Goal: Find specific page/section: Find specific page/section

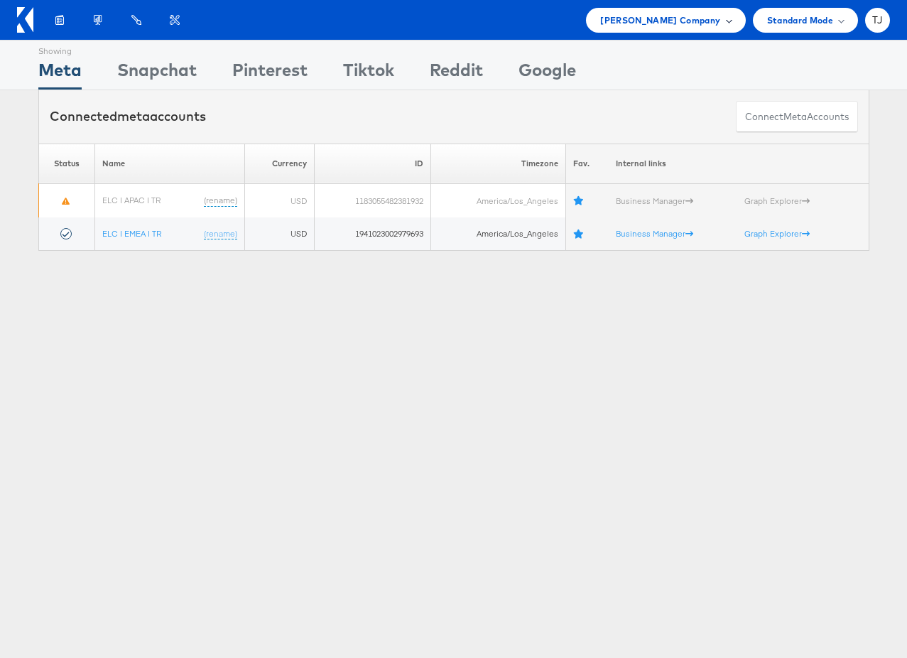
click at [720, 26] on div "Estee Lauder Company" at bounding box center [665, 20] width 131 height 15
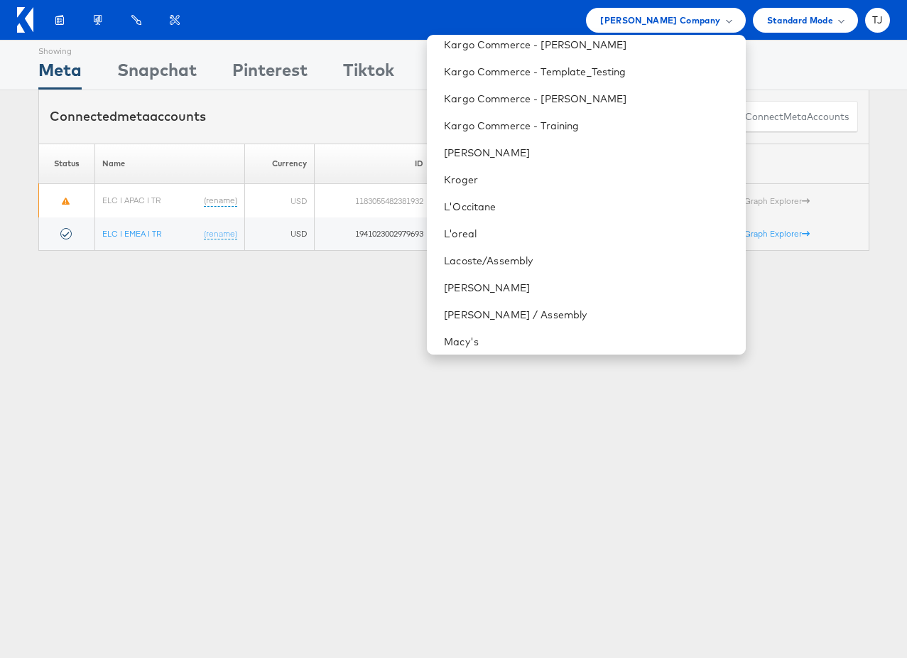
scroll to position [1228, 0]
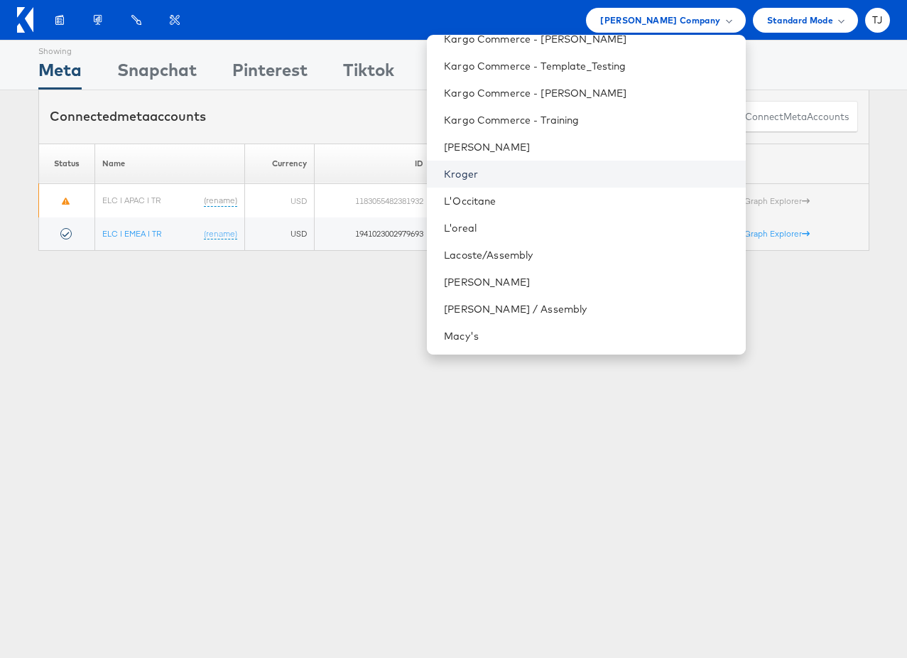
click at [547, 168] on link "Kroger" at bounding box center [589, 174] width 290 height 14
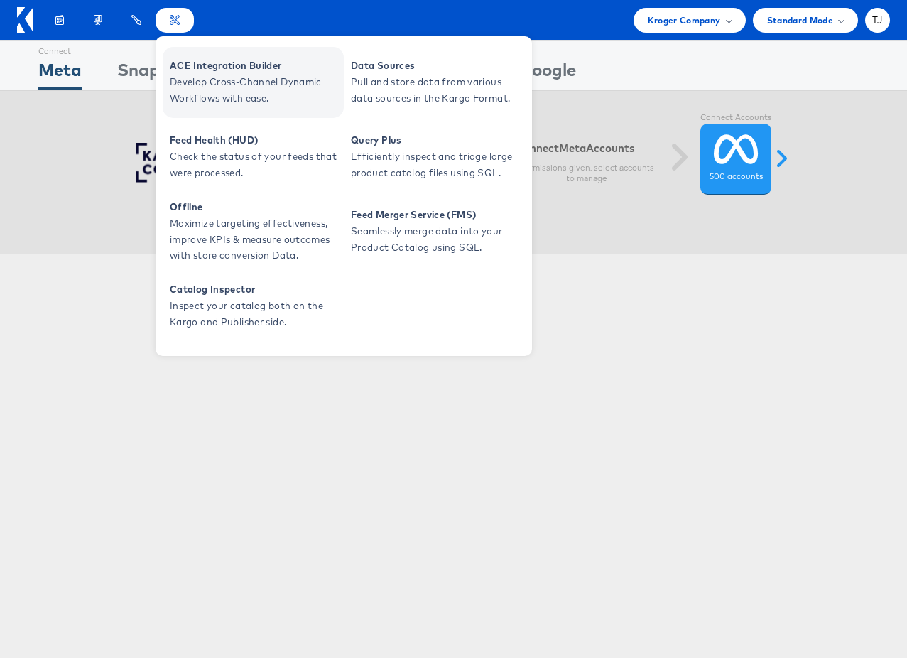
click at [210, 94] on span "Develop Cross-Channel Dynamic Workflows with ease." at bounding box center [255, 90] width 170 height 33
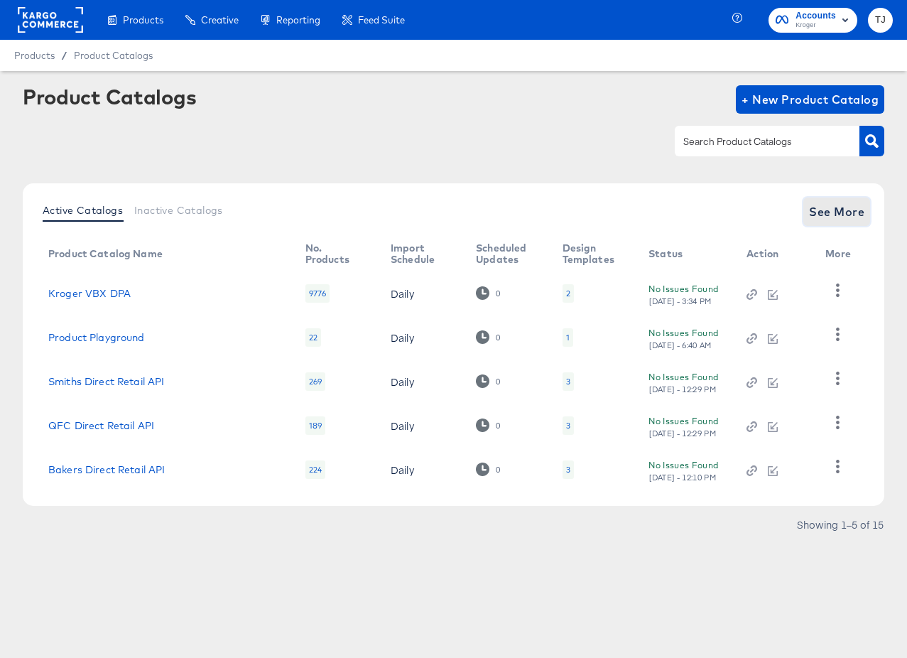
click at [821, 209] on span "See More" at bounding box center [836, 212] width 55 height 20
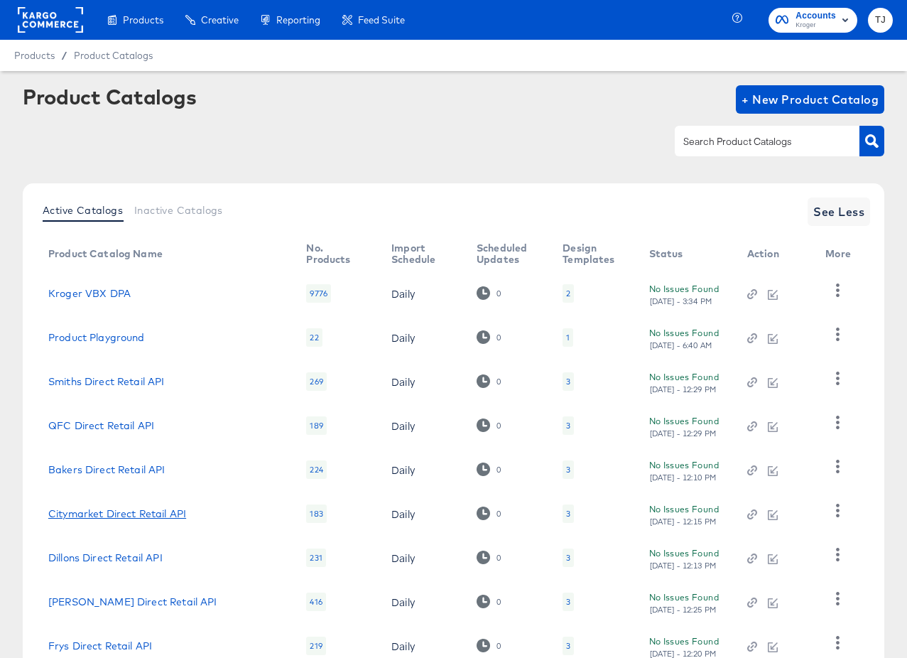
scroll to position [148, 0]
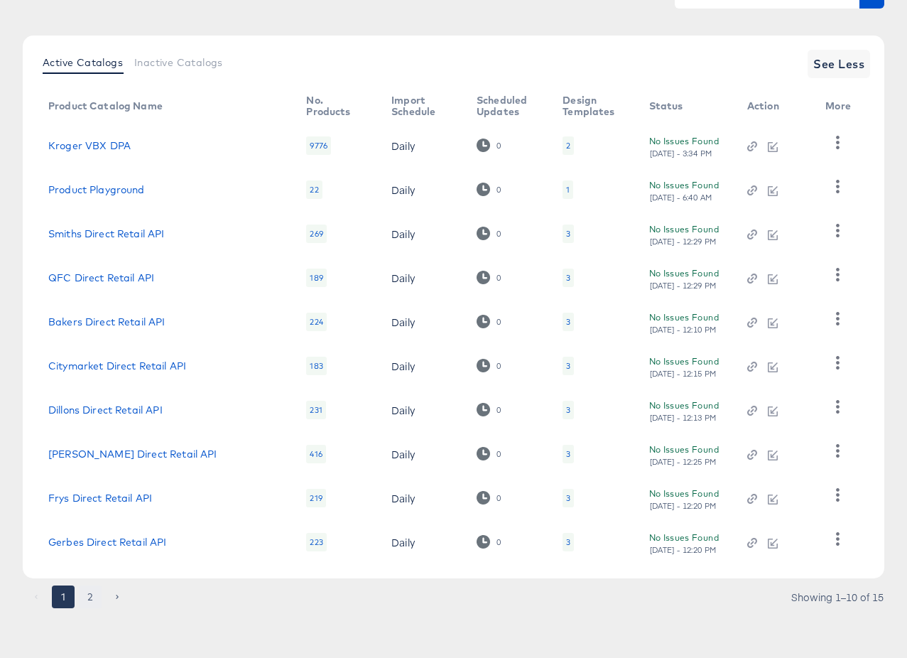
click at [90, 594] on button "2" at bounding box center [90, 596] width 23 height 23
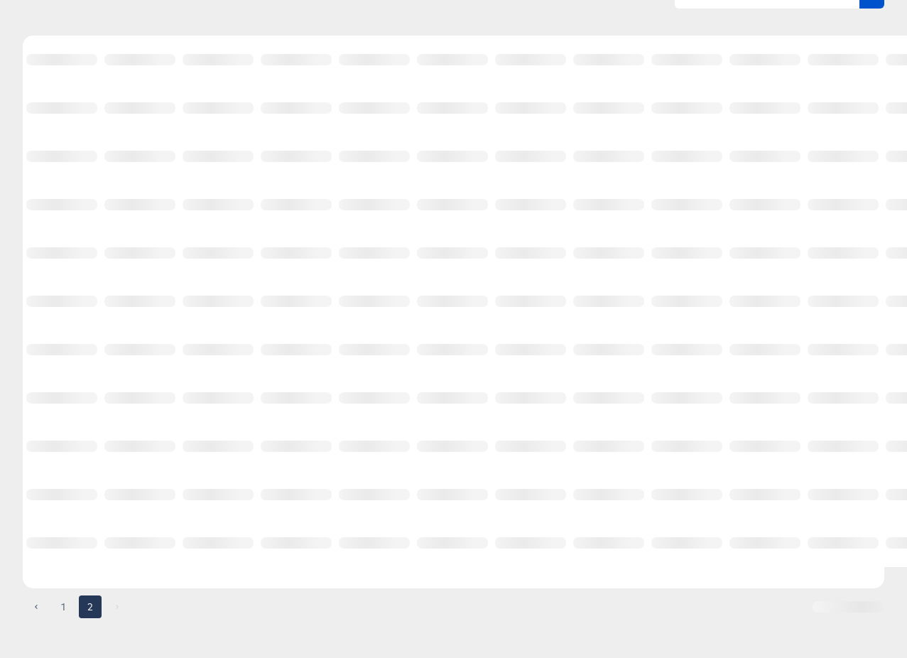
scroll to position [0, 0]
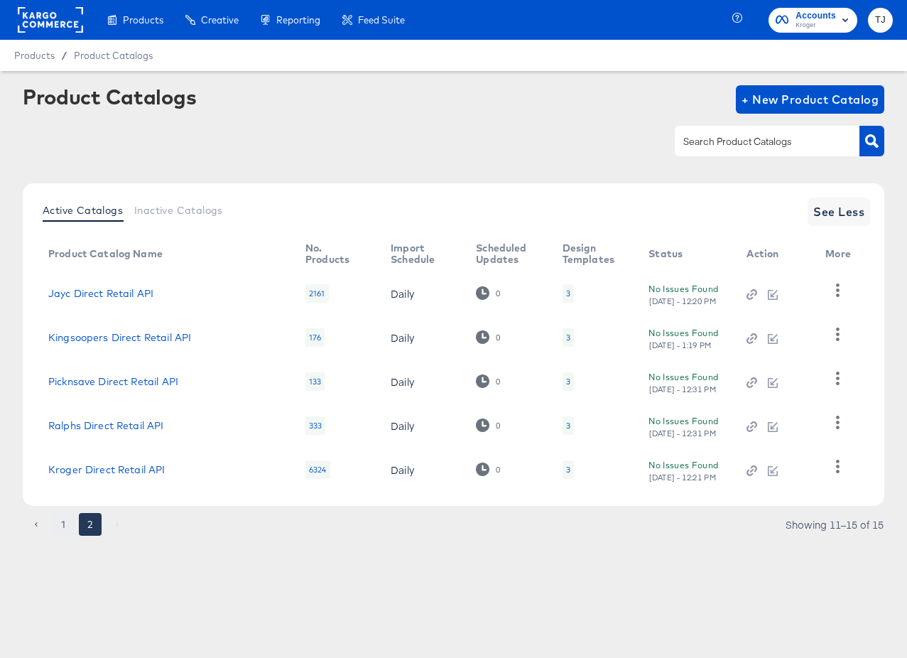
click at [62, 525] on button "1" at bounding box center [63, 524] width 23 height 23
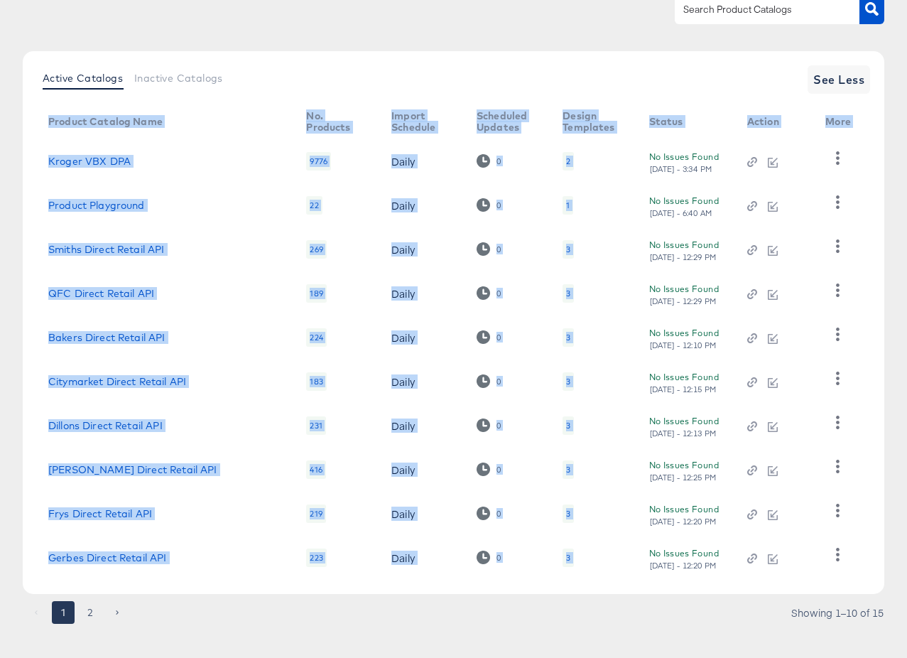
scroll to position [148, 0]
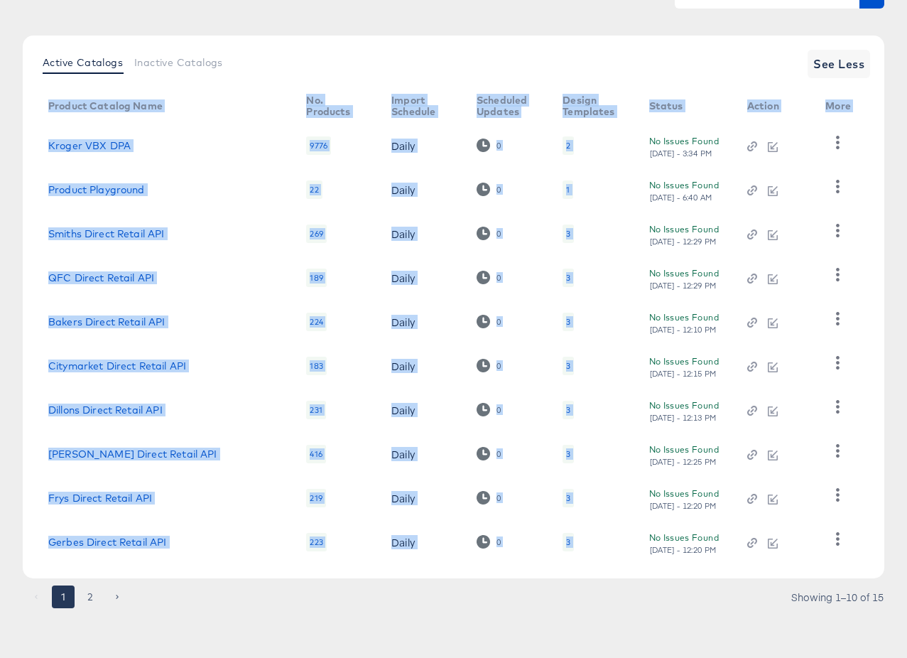
drag, startPoint x: 52, startPoint y: 252, endPoint x: 391, endPoint y: 633, distance: 510.0
click at [391, 633] on article "Product Catalogs + New Product Catalog Active Catalogs Inactive Catalogs See Le…" at bounding box center [453, 290] width 907 height 734
copy div "Product Catalog Name No. Products Import Schedule Scheduled Updates Design Temp…"
click at [92, 594] on button "2" at bounding box center [90, 596] width 23 height 23
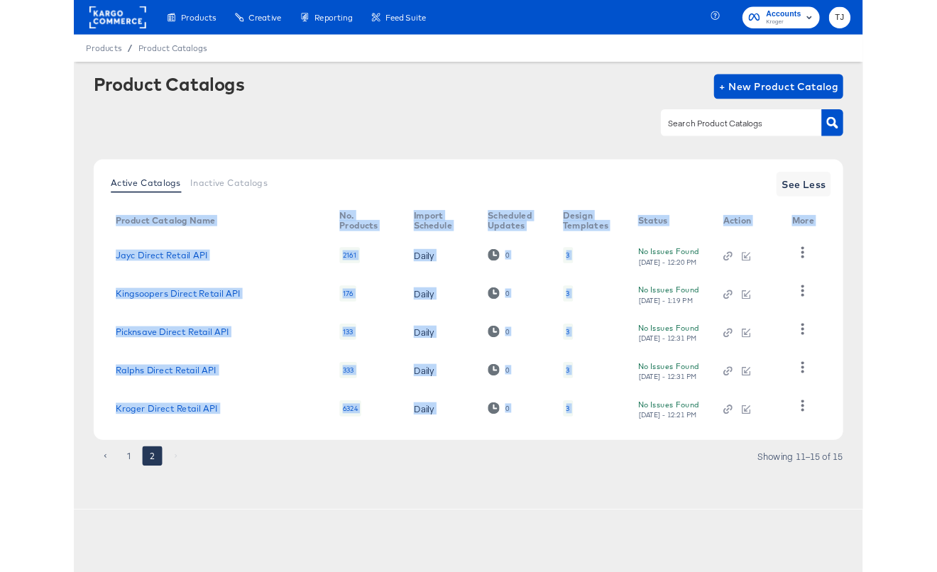
scroll to position [0, 0]
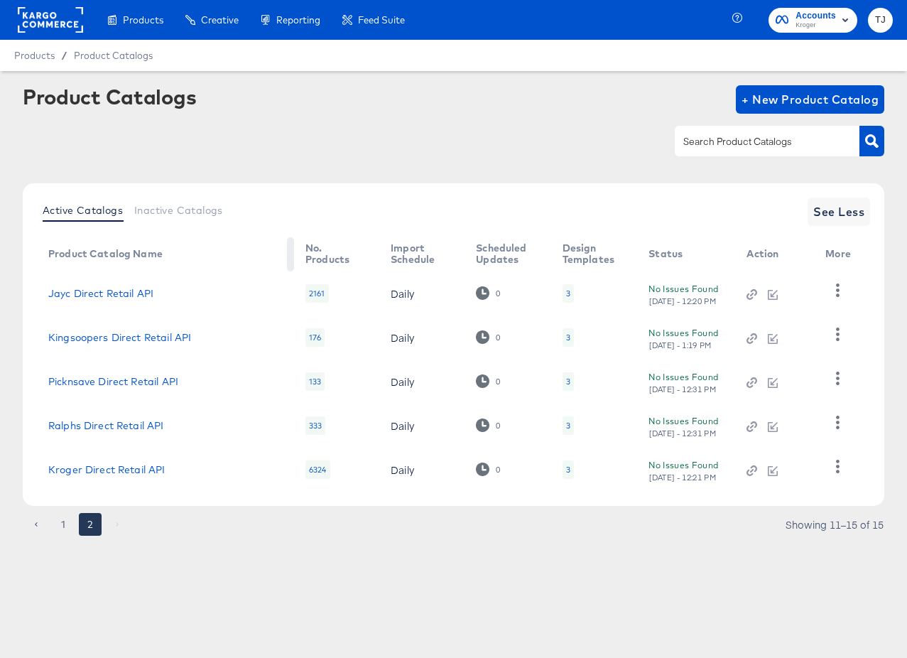
click at [40, 255] on th "Product Catalog Name" at bounding box center [165, 254] width 257 height 34
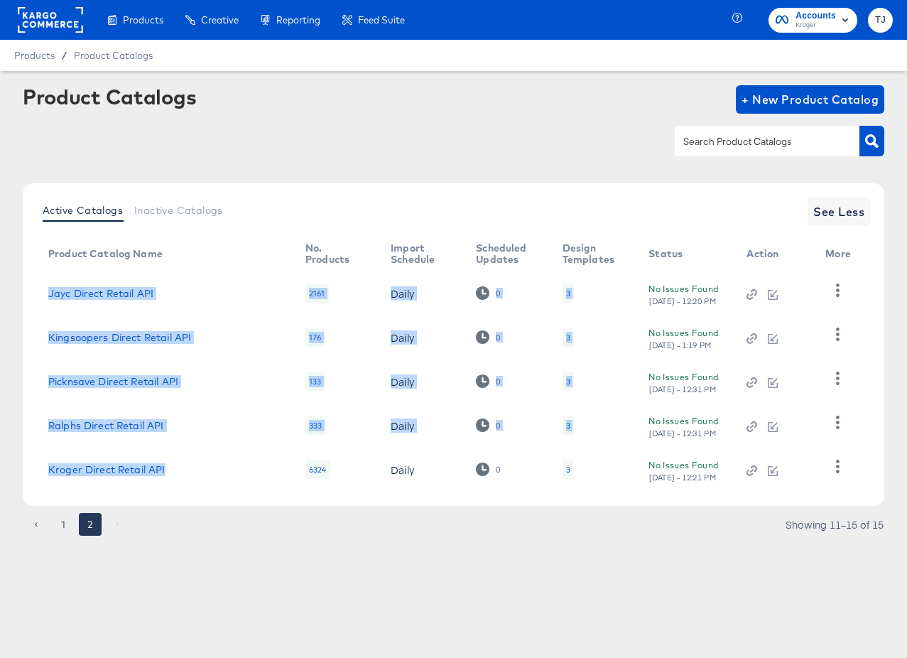
drag, startPoint x: 42, startPoint y: 291, endPoint x: 188, endPoint y: 486, distance: 244.0
click at [188, 487] on tbody "Jayc Direct Retail API 2161 Daily 0 3 No Issues Found Mon, Aug 18th - 12:20 PM …" at bounding box center [452, 381] width 831 height 220
copy tbody "Jayc Direct Retail API 2161 Daily 0 3 No Issues Found Mon, Aug 18th - 12:20 PM …"
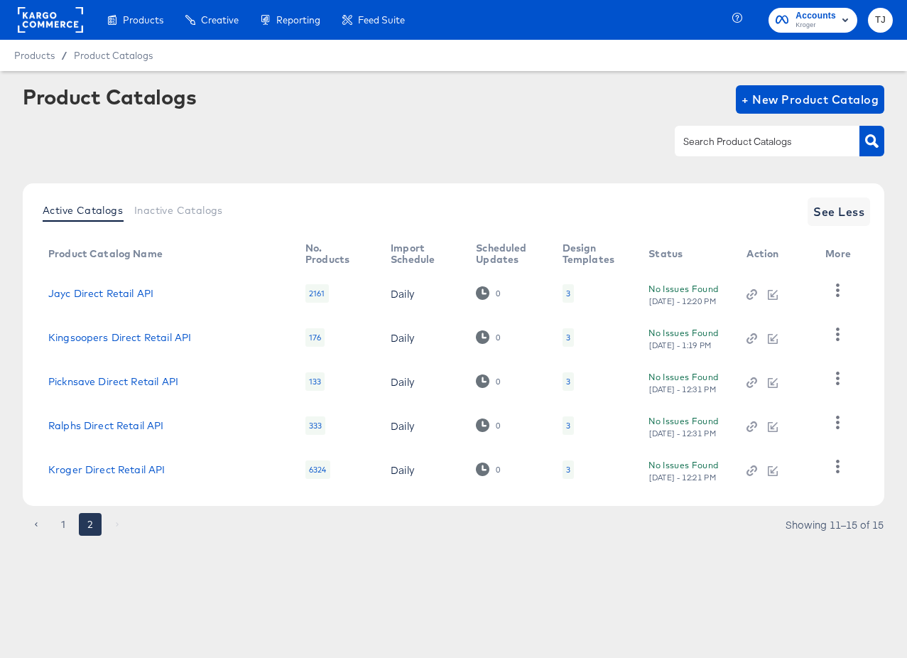
drag, startPoint x: 590, startPoint y: 96, endPoint x: 519, endPoint y: 131, distance: 79.4
click at [580, 99] on div "Product Catalogs + New Product Catalog" at bounding box center [453, 99] width 861 height 28
click at [63, 524] on button "1" at bounding box center [63, 524] width 23 height 23
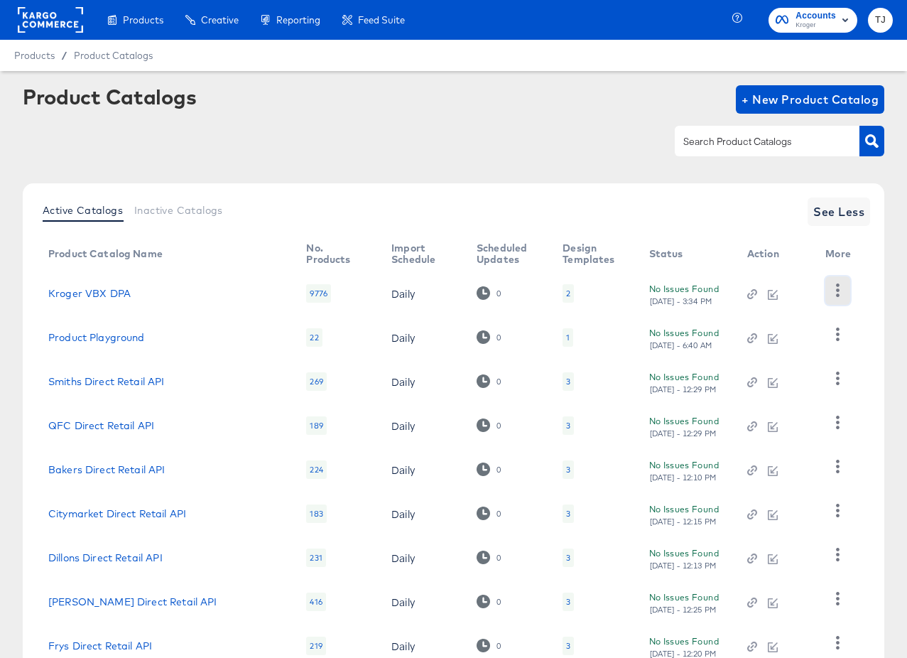
drag, startPoint x: 837, startPoint y: 291, endPoint x: 832, endPoint y: 296, distance: 7.5
click at [837, 291] on icon "button" at bounding box center [838, 289] width 4 height 13
click at [765, 337] on div "HUD Checks (Internal)" at bounding box center [780, 342] width 142 height 23
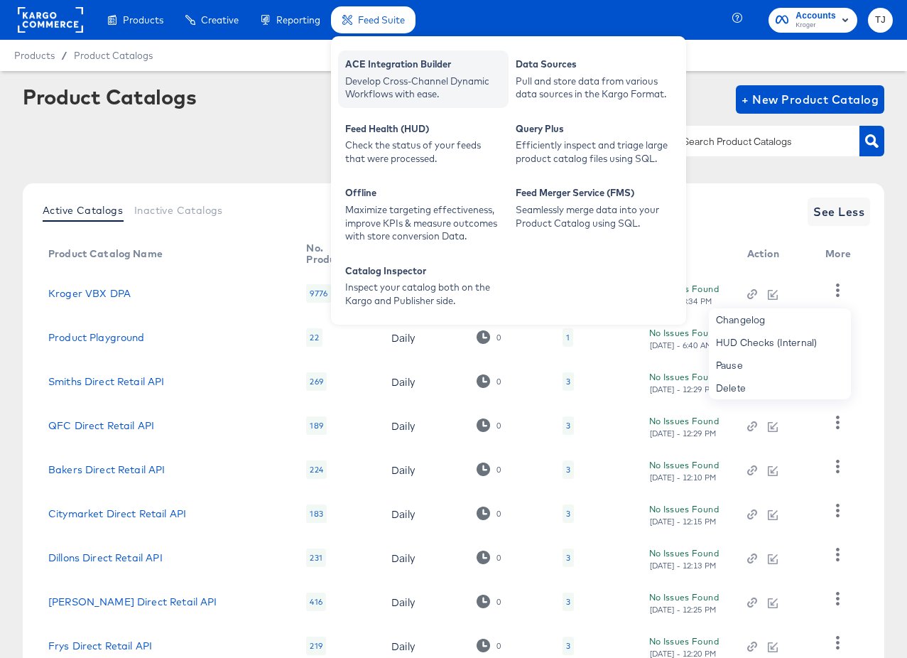
click at [386, 53] on div "ACE Integration Builder Develop Cross-Channel Dynamic Workflows with ease." at bounding box center [423, 79] width 170 height 58
click at [397, 71] on div "ACE Integration Builder" at bounding box center [423, 66] width 156 height 17
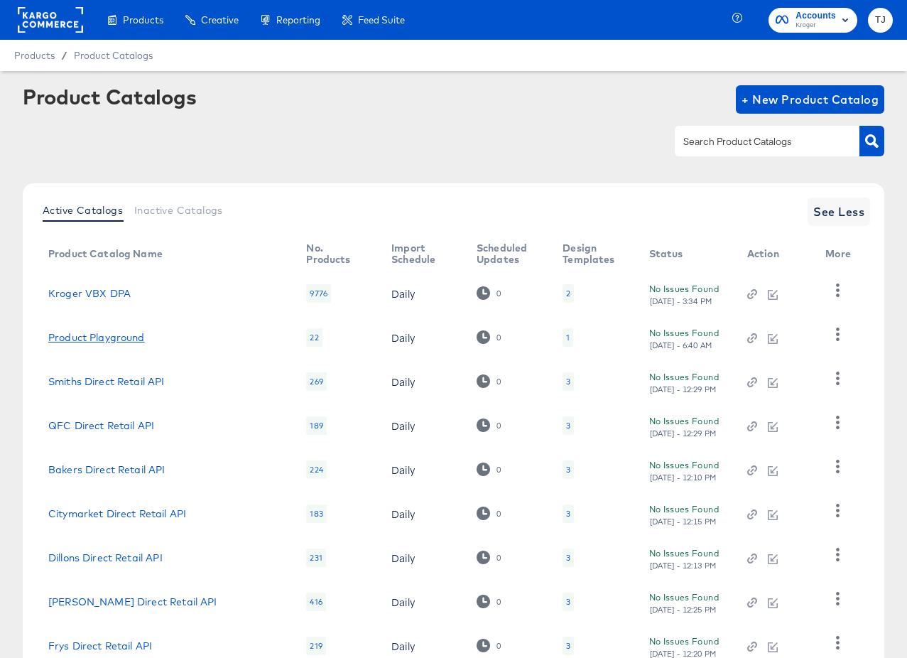
click at [109, 336] on link "Product Playground" at bounding box center [96, 337] width 97 height 11
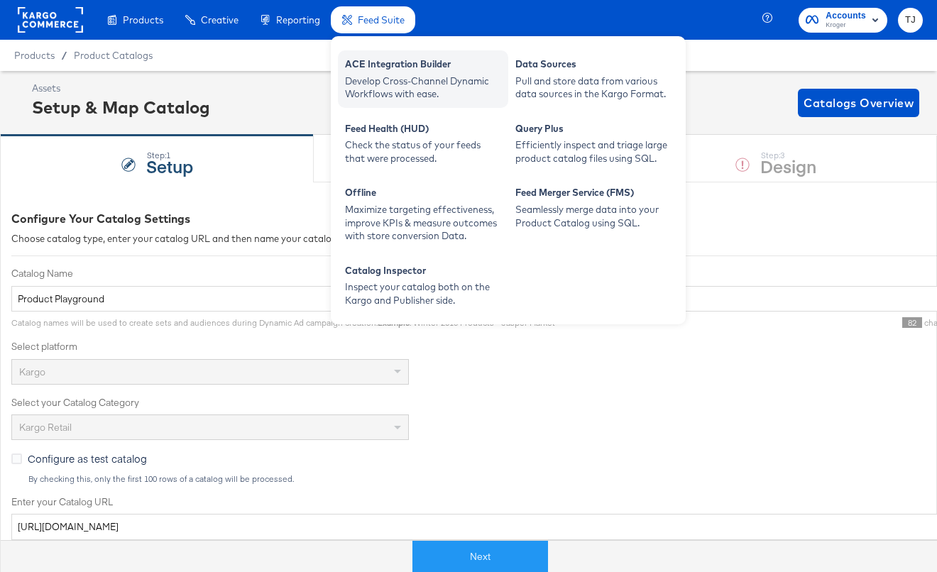
click at [384, 77] on div "Develop Cross-Channel Dynamic Workflows with ease." at bounding box center [423, 88] width 156 height 26
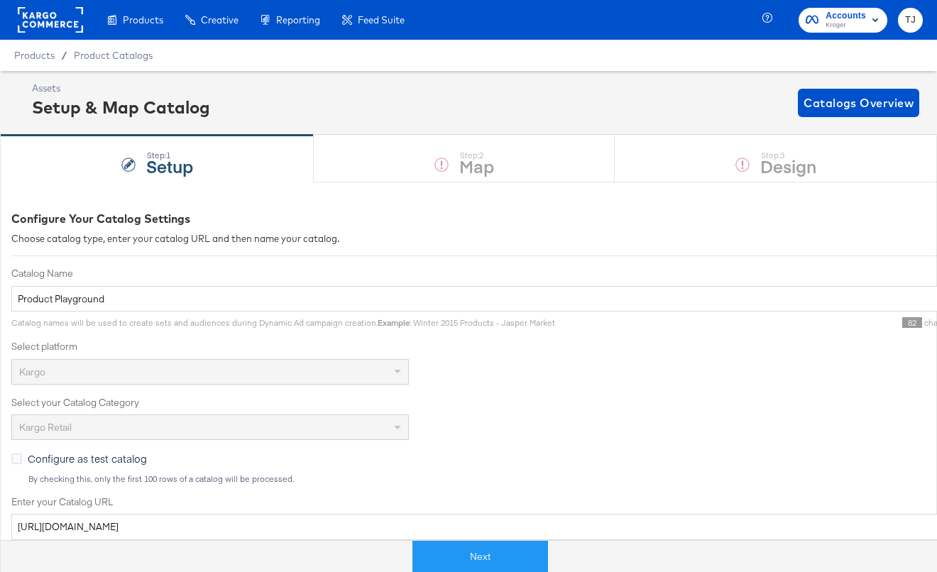
click at [0, 0] on div "Product Catalogs" at bounding box center [0, 0] width 0 height 0
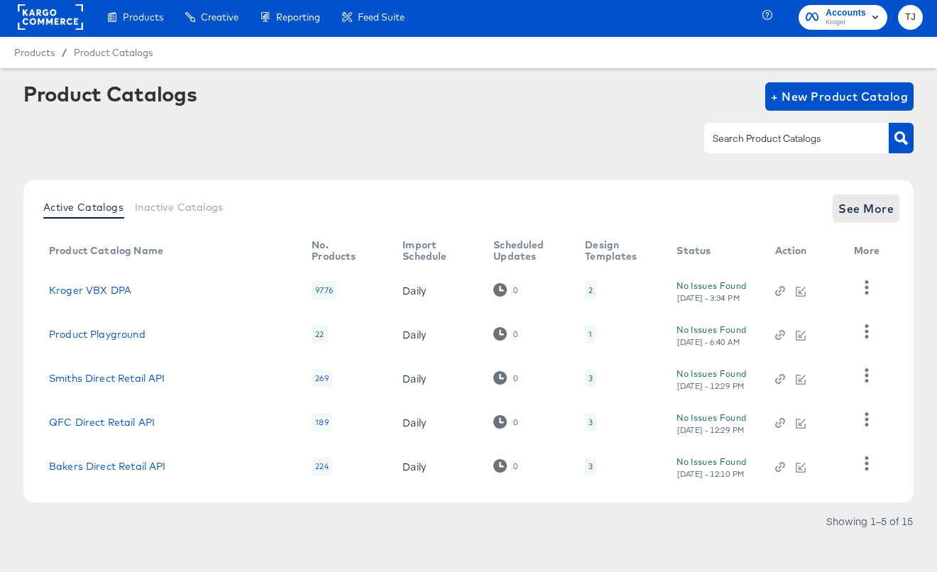
scroll to position [4, 0]
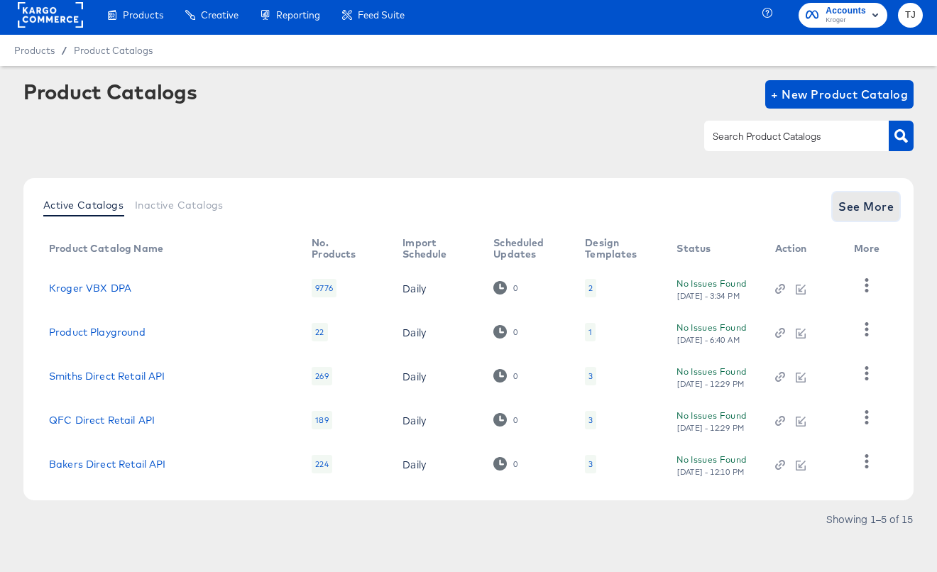
click at [880, 210] on span "See More" at bounding box center [866, 207] width 55 height 20
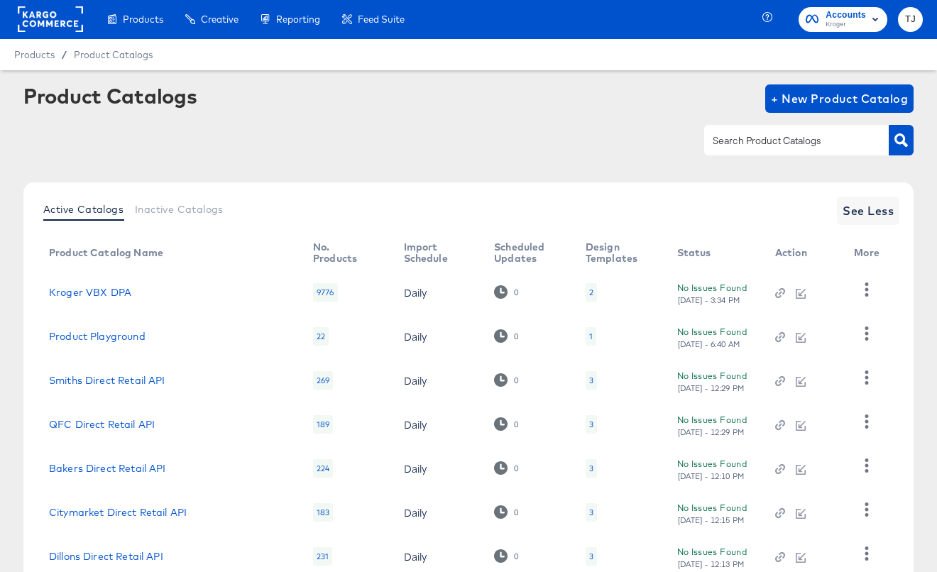
scroll to position [233, 0]
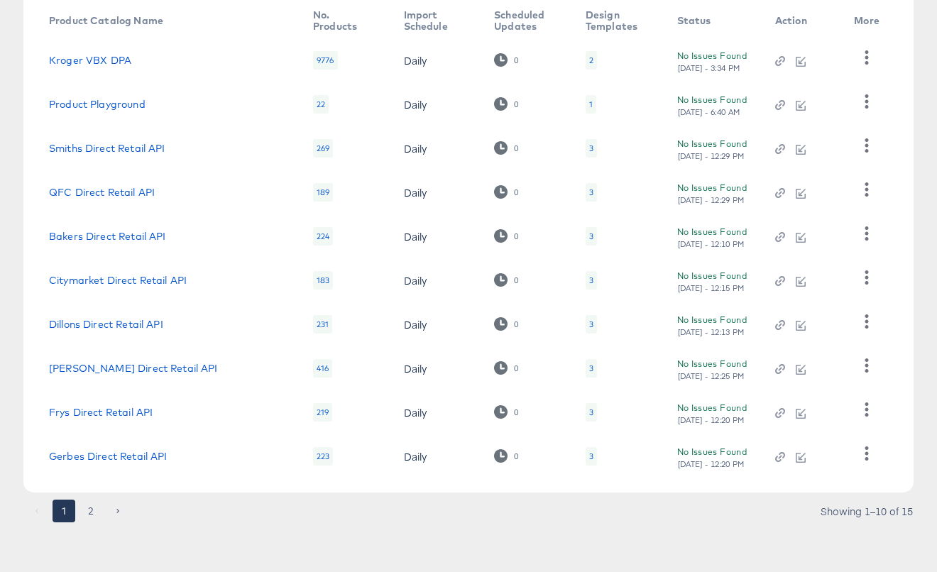
click at [93, 508] on button "2" at bounding box center [91, 511] width 23 height 23
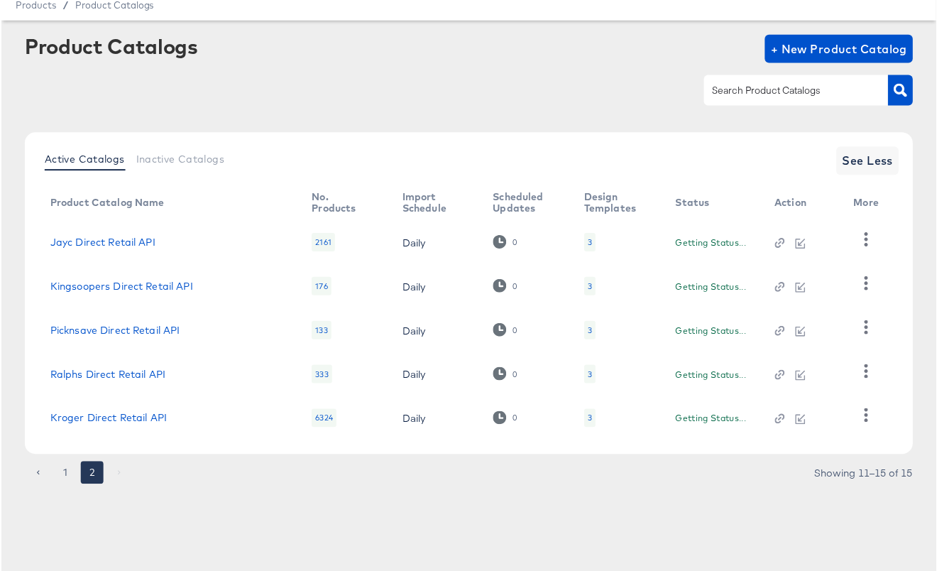
scroll to position [50, 0]
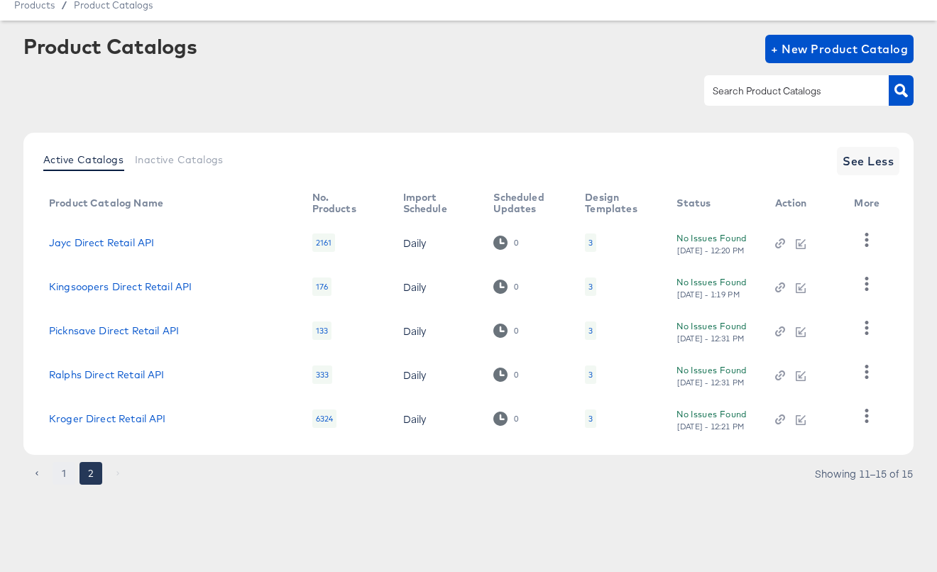
click at [66, 474] on button "1" at bounding box center [64, 473] width 23 height 23
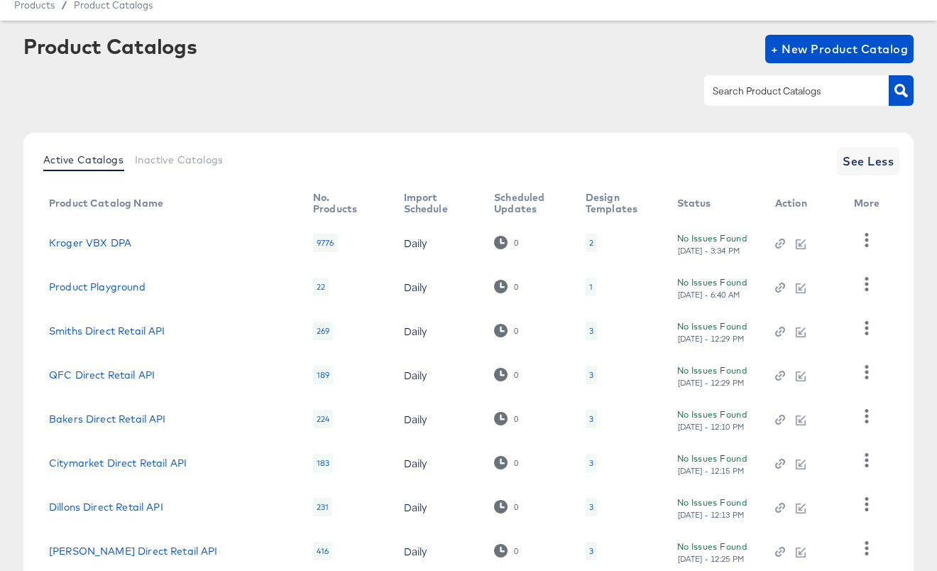
scroll to position [0, 0]
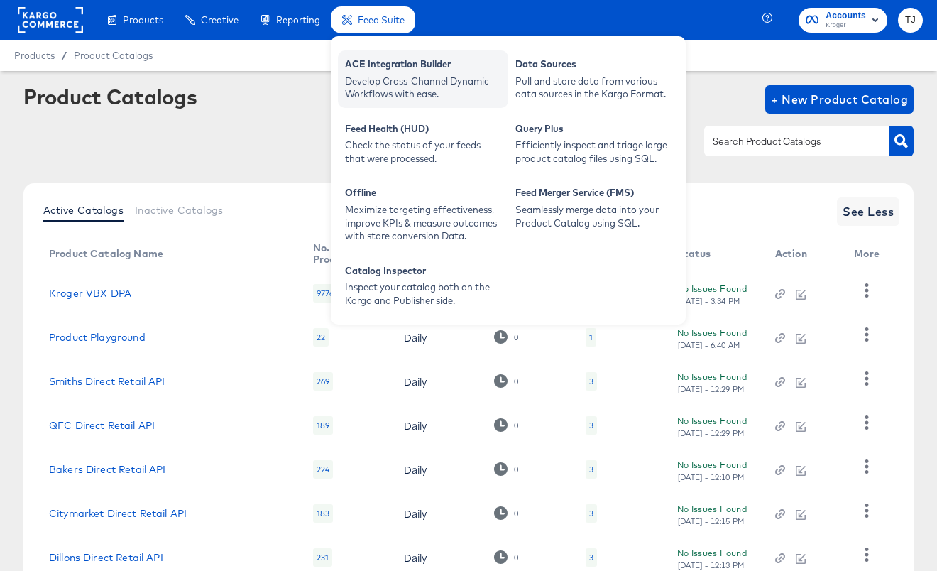
click at [391, 71] on div "ACE Integration Builder" at bounding box center [423, 66] width 156 height 17
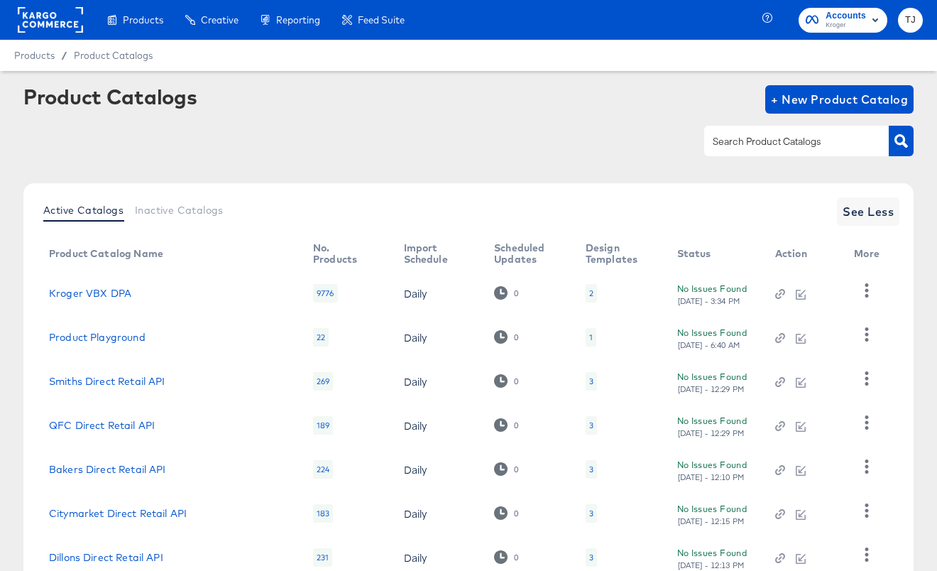
scroll to position [234, 0]
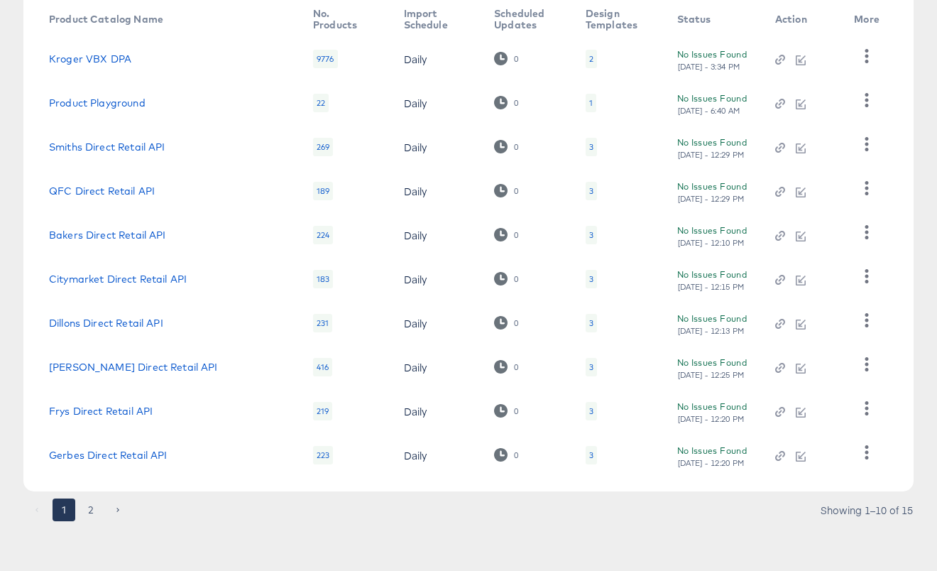
click at [90, 506] on button "2" at bounding box center [91, 509] width 23 height 23
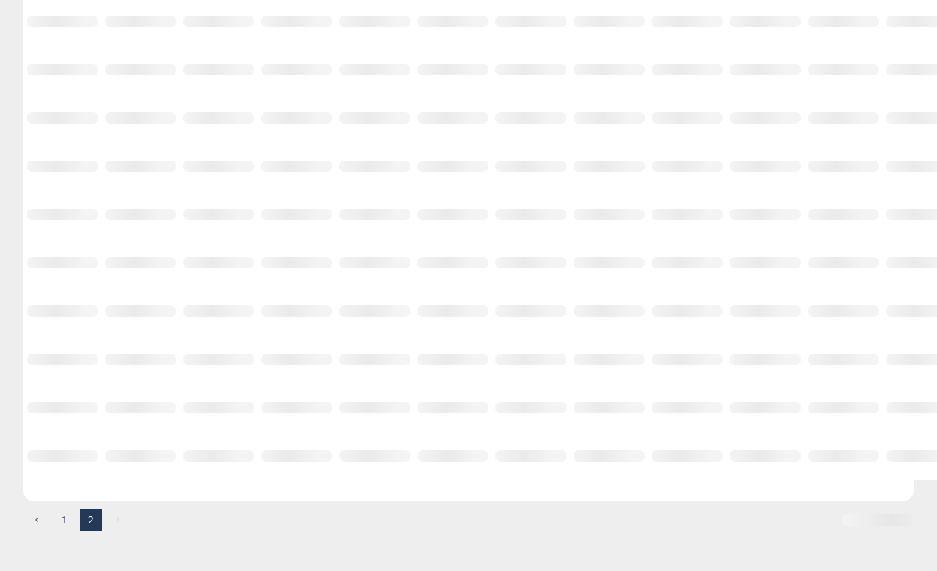
scroll to position [52, 0]
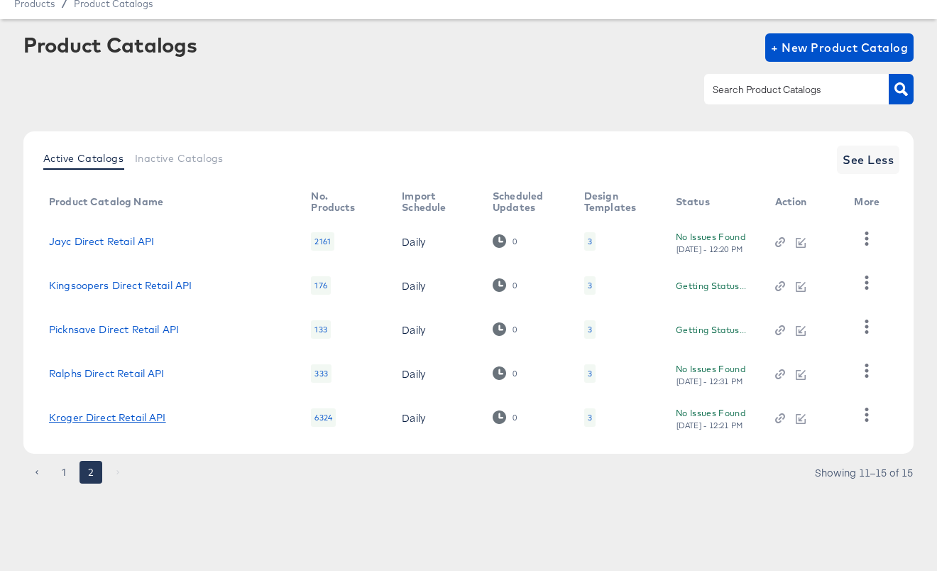
click at [94, 418] on link "Kroger Direct Retail API" at bounding box center [107, 417] width 117 height 11
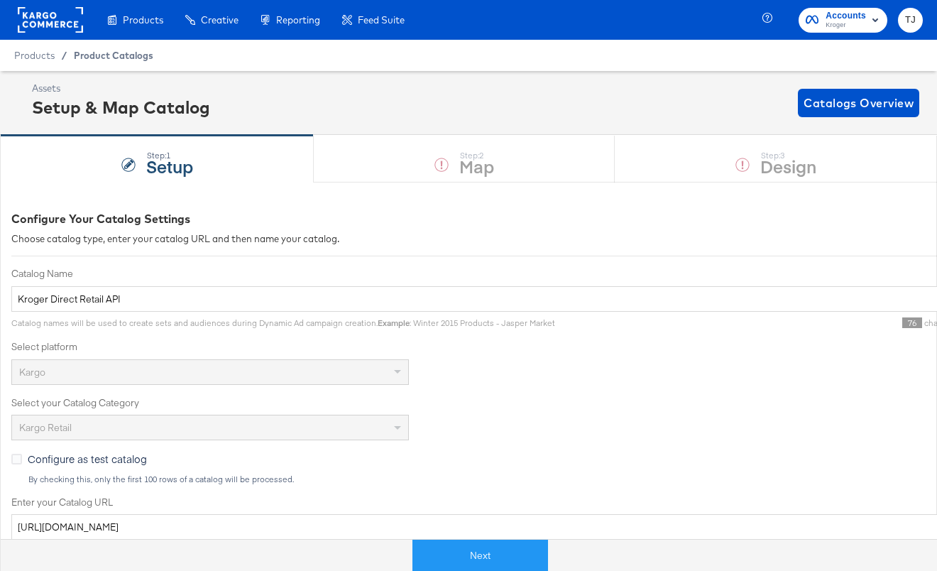
click at [0, 0] on div "Product Catalogs" at bounding box center [0, 0] width 0 height 0
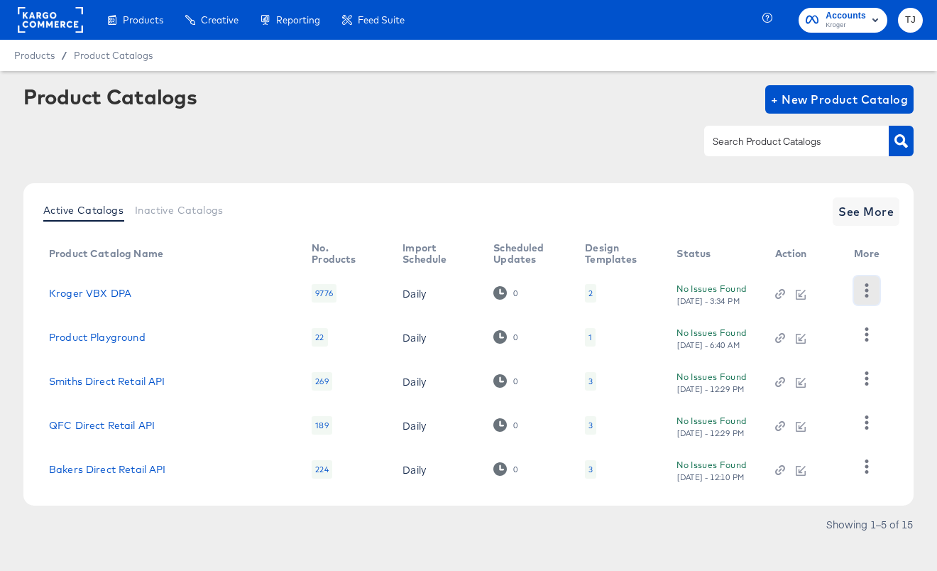
click at [868, 291] on icon "button" at bounding box center [866, 289] width 13 height 13
drag, startPoint x: 631, startPoint y: 129, endPoint x: 622, endPoint y: 124, distance: 10.5
click at [628, 126] on div at bounding box center [468, 141] width 890 height 32
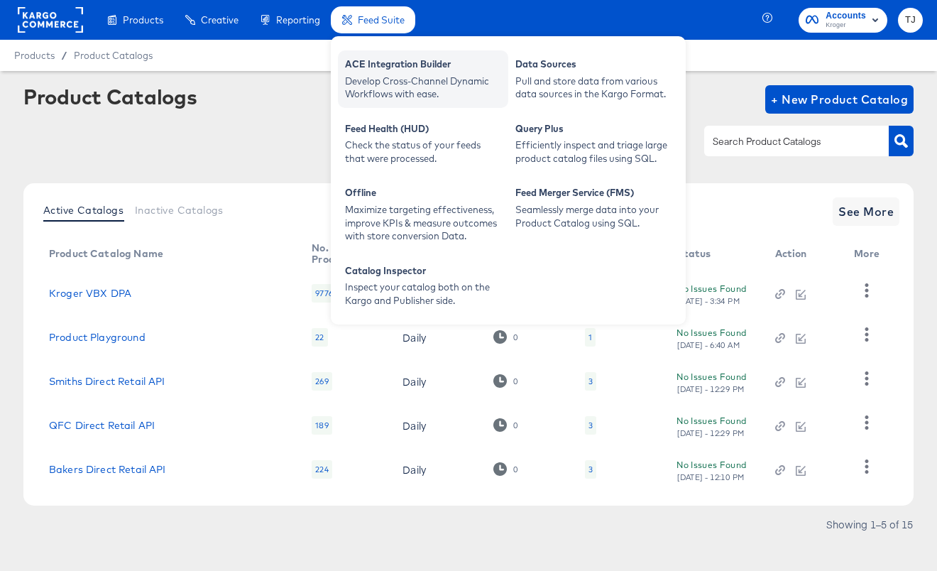
click at [386, 67] on div "ACE Integration Builder" at bounding box center [423, 66] width 156 height 17
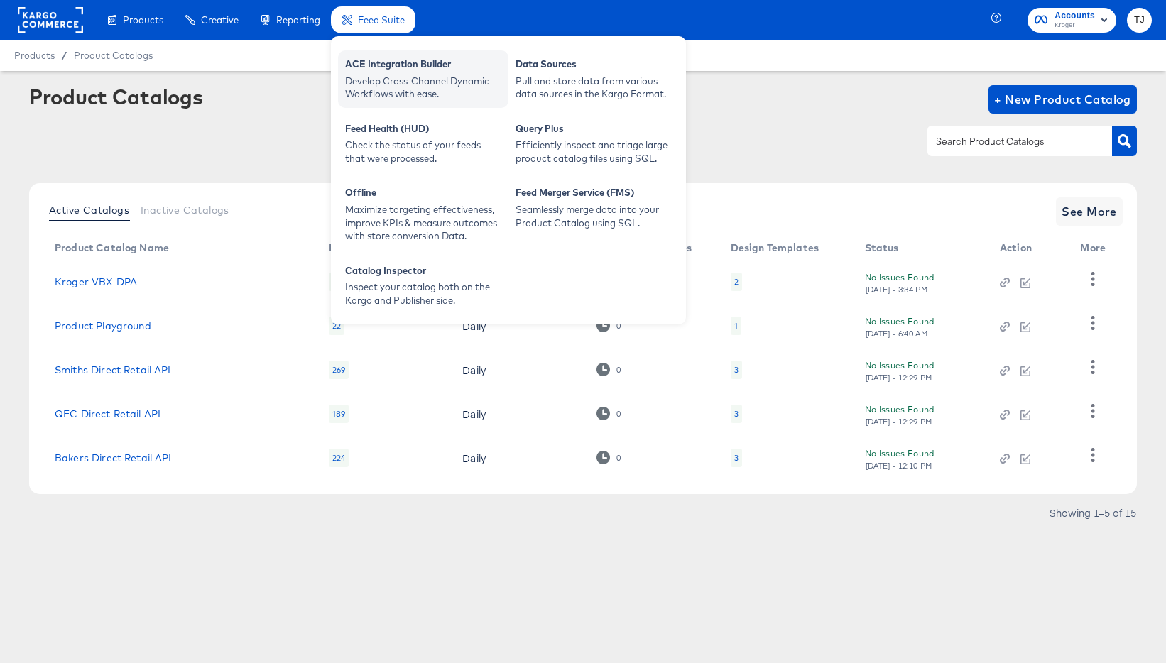
click at [386, 85] on div "Develop Cross-Channel Dynamic Workflows with ease." at bounding box center [423, 88] width 156 height 26
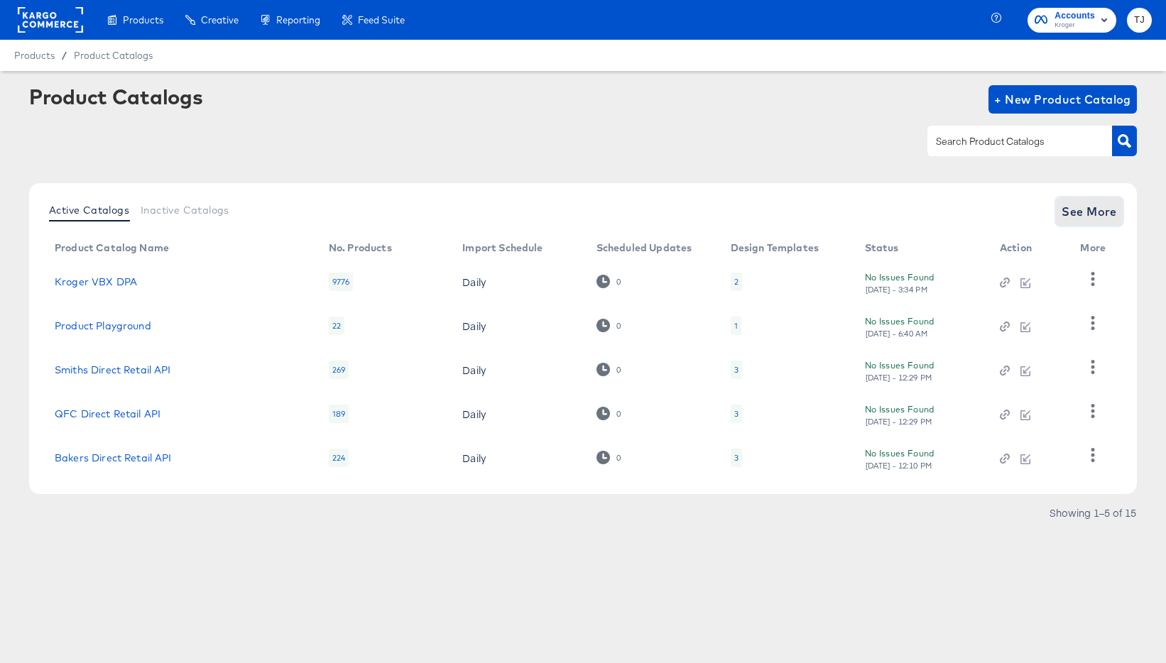
click at [906, 217] on span "See More" at bounding box center [1089, 212] width 55 height 20
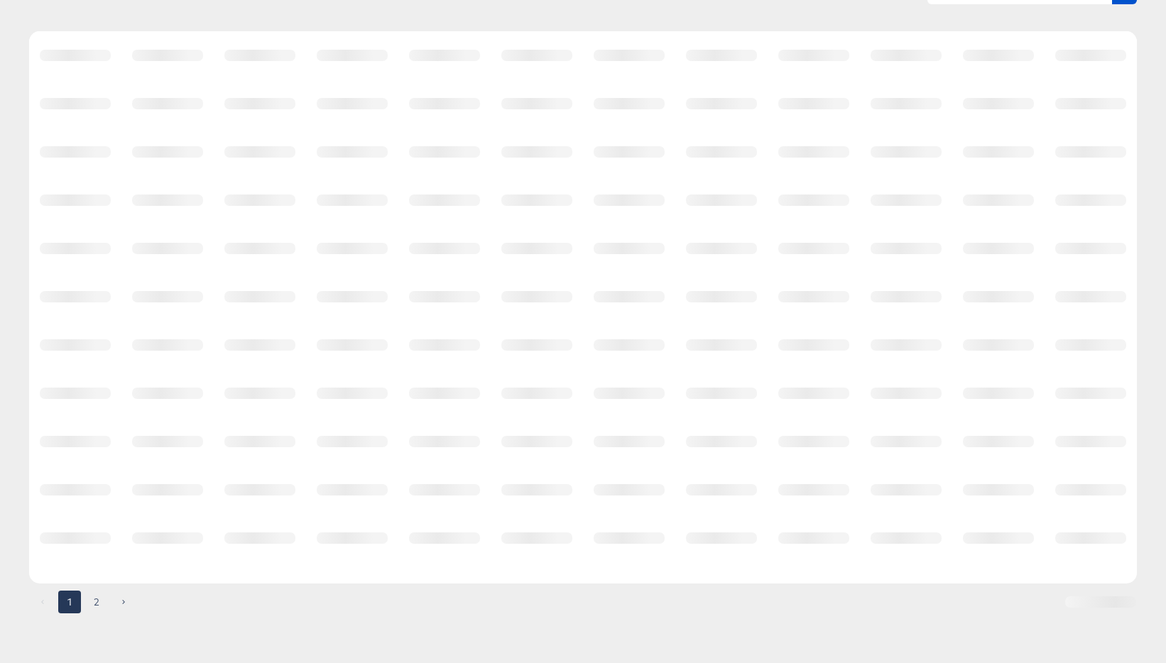
scroll to position [131, 0]
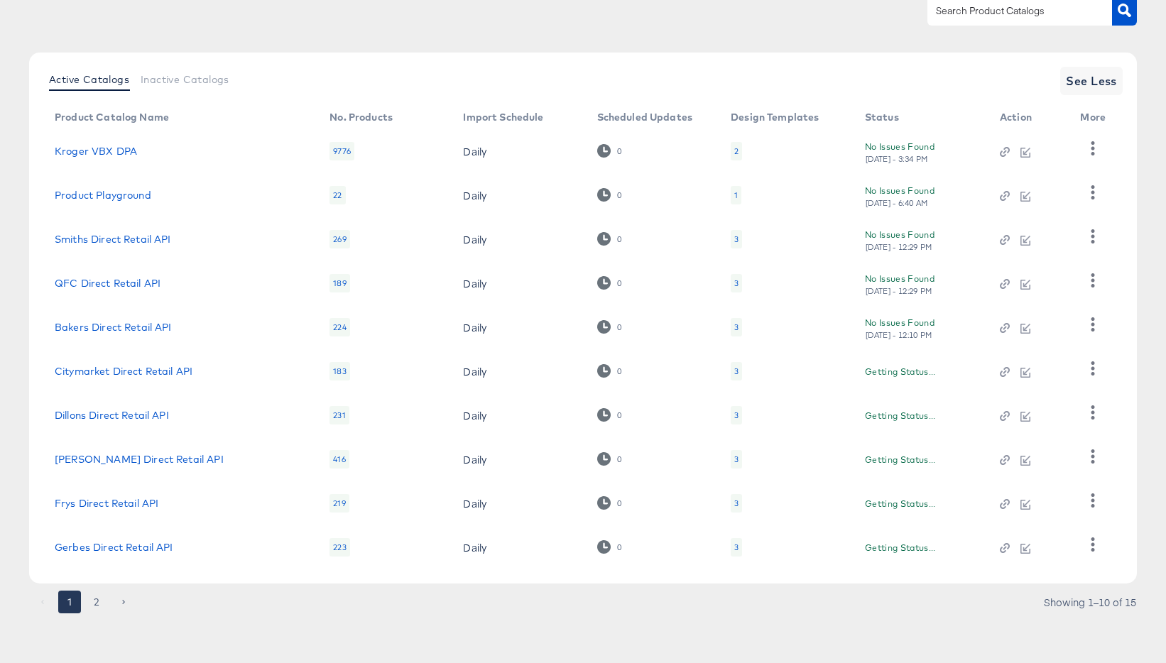
click at [94, 601] on button "2" at bounding box center [96, 602] width 23 height 23
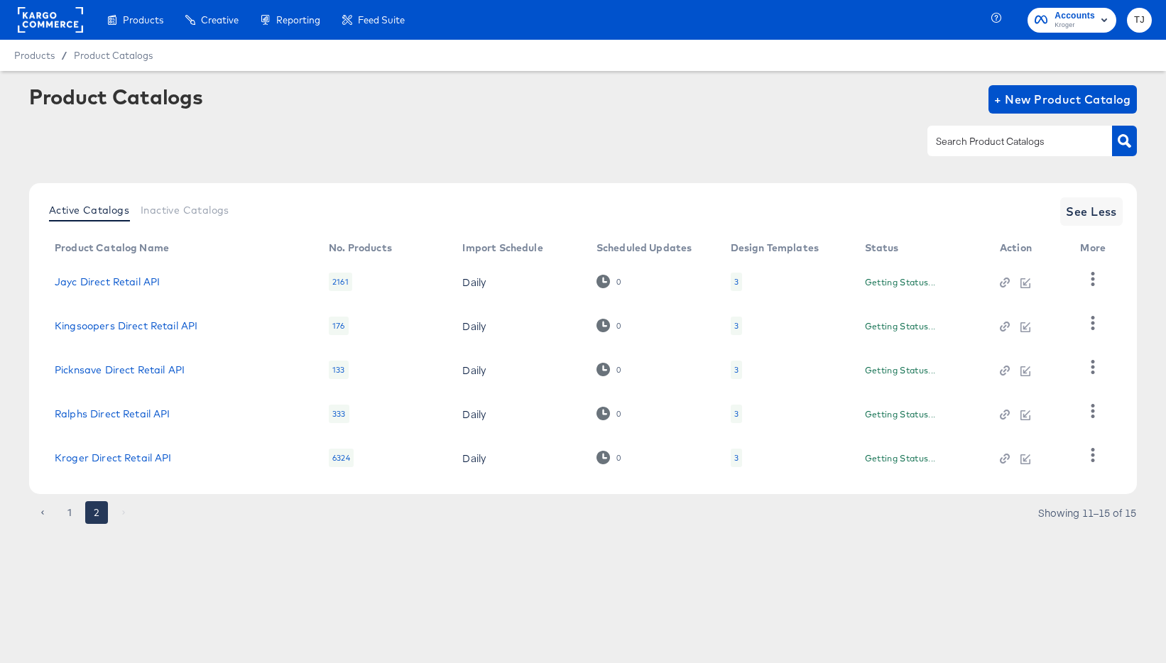
scroll to position [0, 0]
click at [156, 417] on link "Ralphs Direct Retail API" at bounding box center [113, 413] width 116 height 11
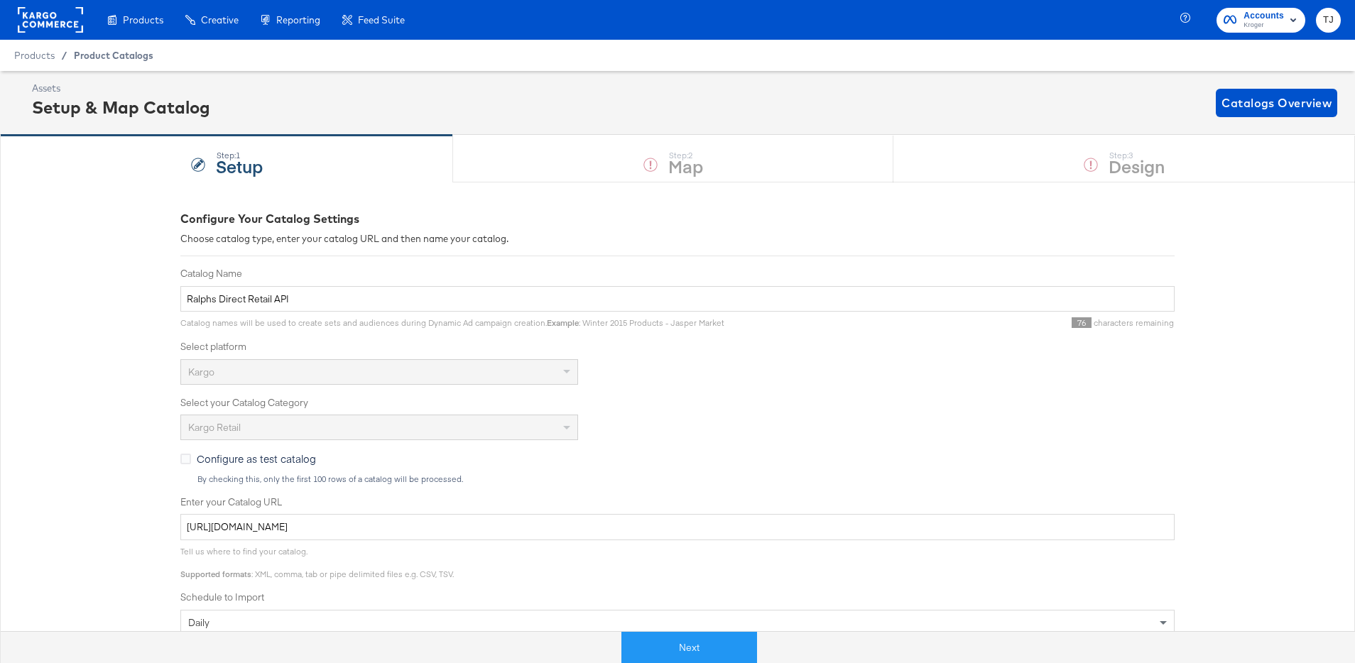
click at [0, 0] on div "Product Catalogs" at bounding box center [0, 0] width 0 height 0
